Goal: Task Accomplishment & Management: Manage account settings

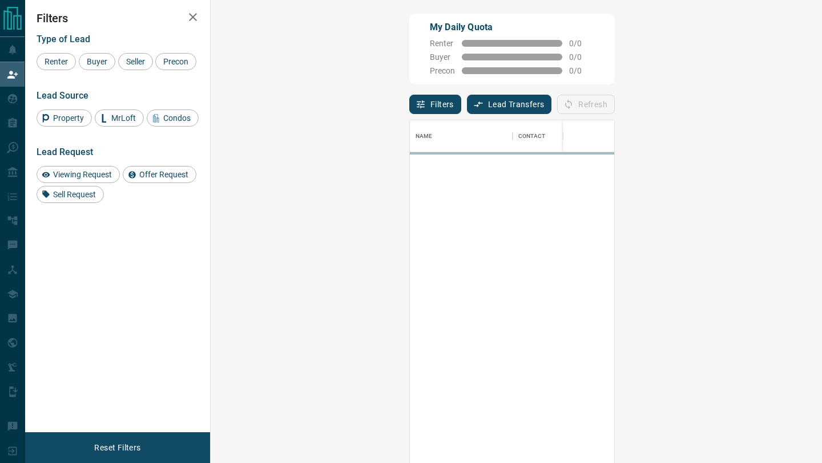
scroll to position [352, 587]
click at [467, 104] on button "Lead Transfers" at bounding box center [509, 104] width 85 height 19
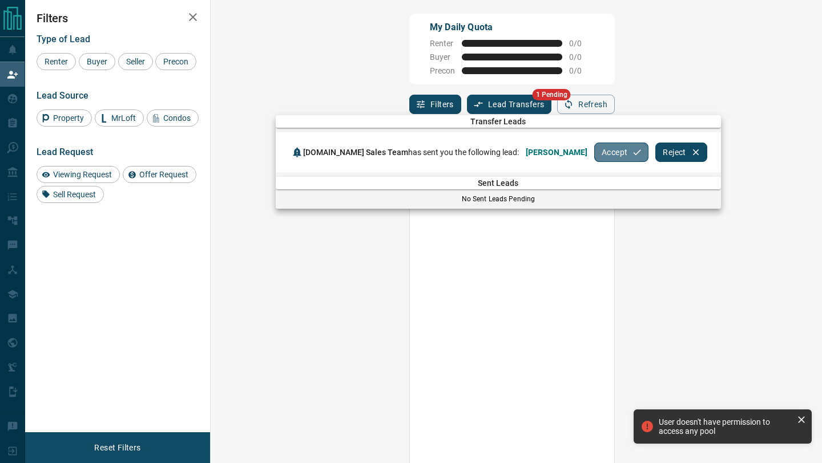
click at [594, 158] on button "Accept" at bounding box center [621, 152] width 54 height 19
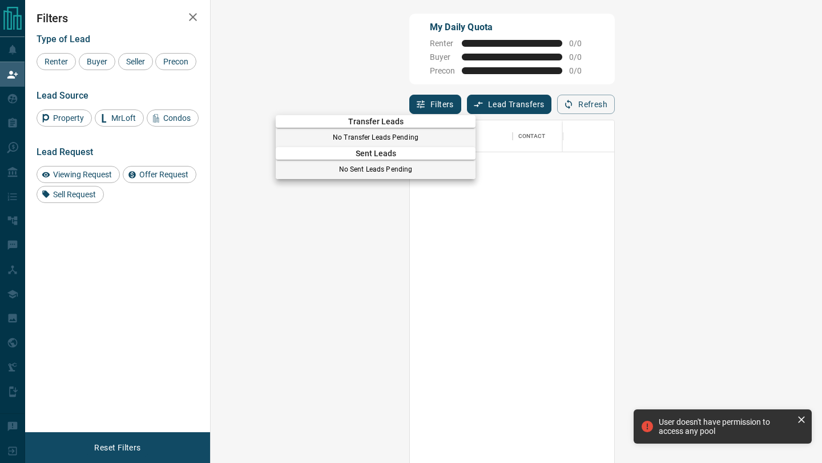
click at [9, 93] on div at bounding box center [411, 231] width 822 height 463
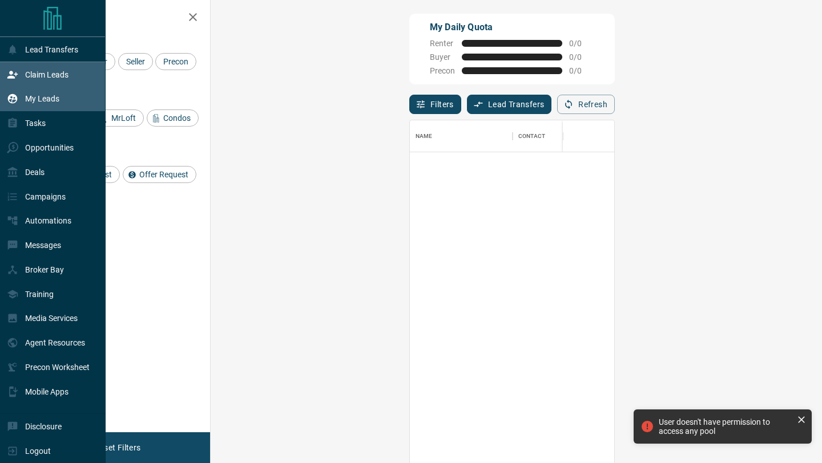
click at [18, 100] on div "My Leads" at bounding box center [33, 99] width 53 height 19
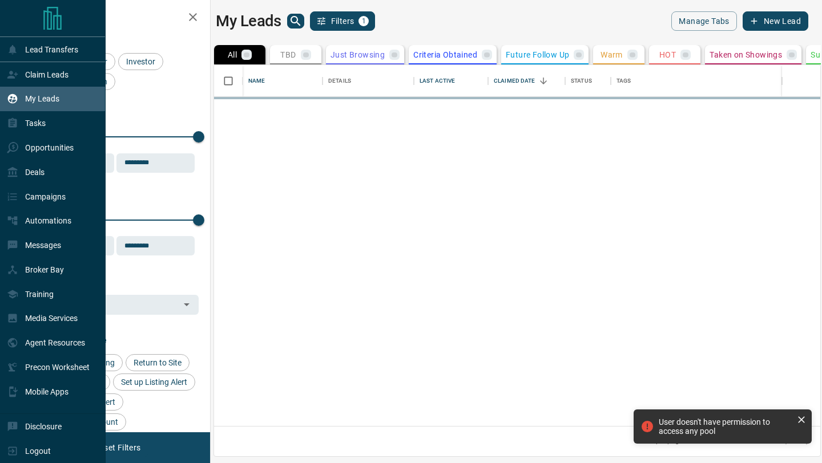
scroll to position [361, 606]
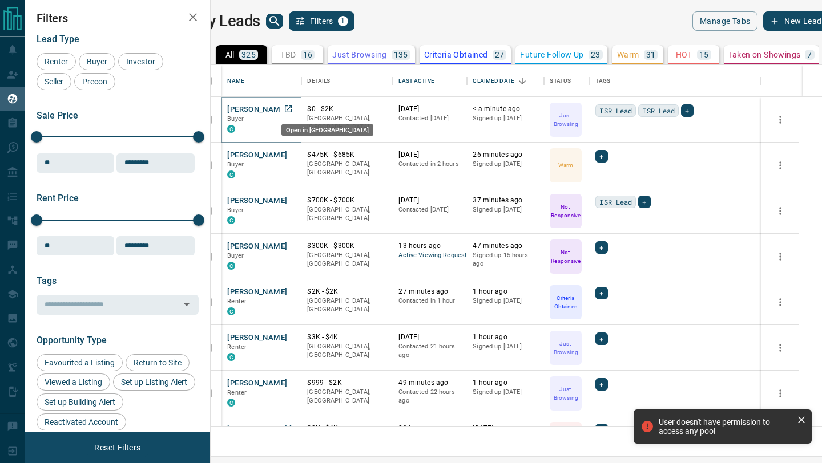
click at [293, 109] on icon "Open in New Tab" at bounding box center [288, 108] width 9 height 9
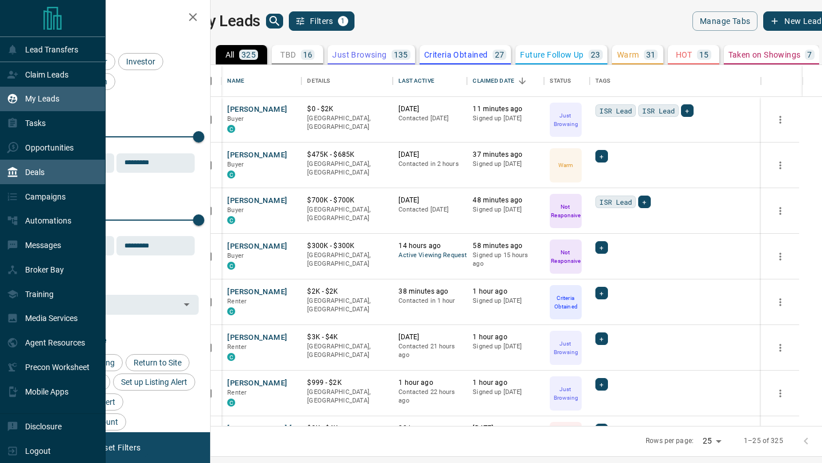
click at [34, 169] on p "Deals" at bounding box center [34, 172] width 19 height 9
